Goal: Complete application form

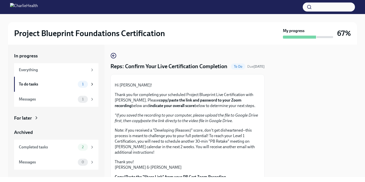
scroll to position [129, 0]
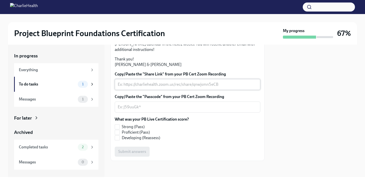
click at [170, 88] on textarea "Copy/Paste the "Share Link" from your PB Cert Zoom Recording" at bounding box center [188, 85] width 140 height 6
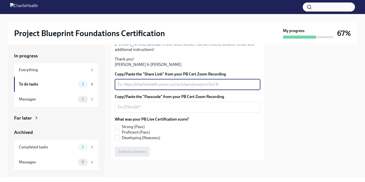
paste textarea "[URL][DOMAIN_NAME]"
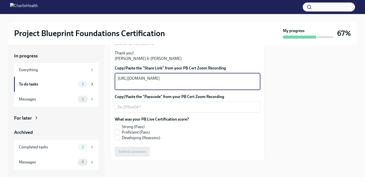
type textarea "[URL][DOMAIN_NAME]"
click at [136, 110] on textarea "Copy/Paste the "Passcode" from your PB Cert Zoom Recording" at bounding box center [188, 107] width 140 height 6
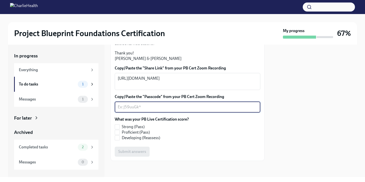
paste textarea "qJ$P@Rj3"
type textarea "qJ$P@Rj3"
click at [119, 140] on input "Developing (Reassess)" at bounding box center [117, 138] width 5 height 5
checkbox input "true"
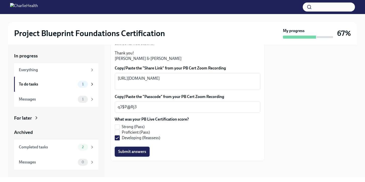
click at [141, 155] on span "Submit answers" at bounding box center [132, 152] width 28 height 5
